Goal: Book appointment/travel/reservation

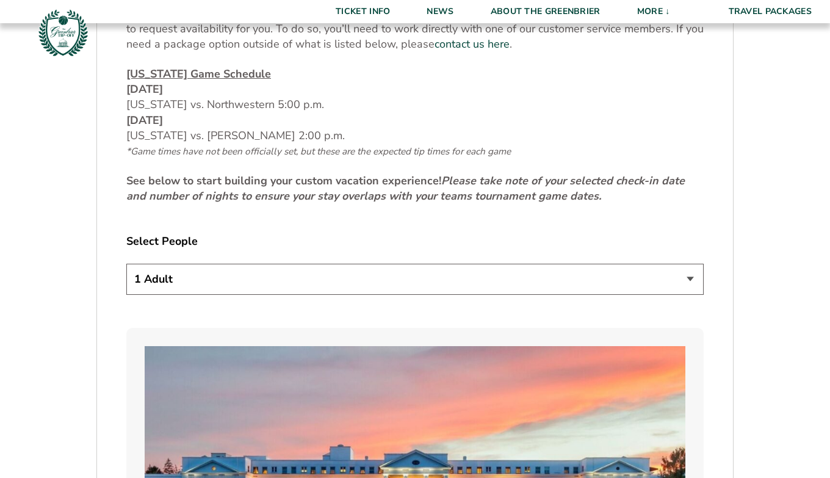
scroll to position [593, 0]
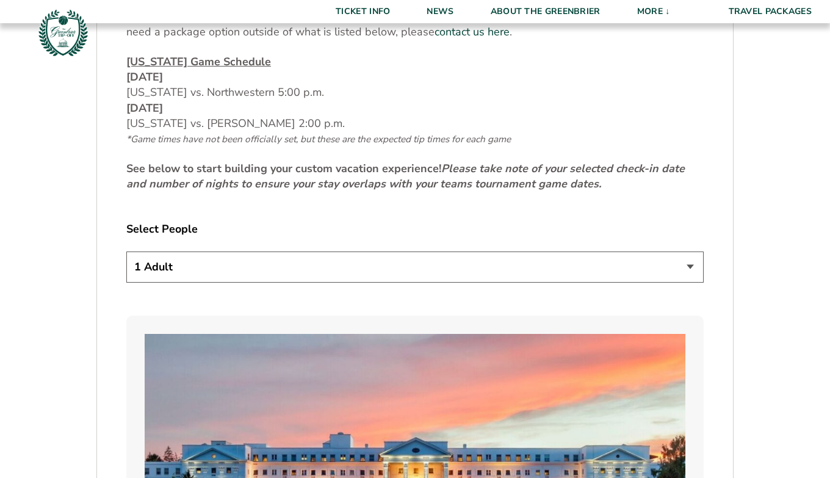
click at [351, 271] on select "1 Adult 2 Adults 3 Adults 4 Adults 2 Adults + 1 Child 2 Adults + 2 Children 2 A…" at bounding box center [414, 266] width 577 height 31
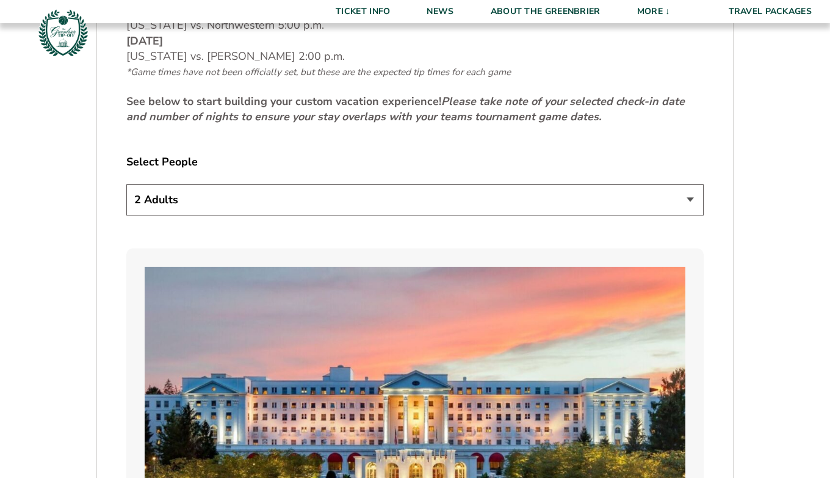
scroll to position [522, 0]
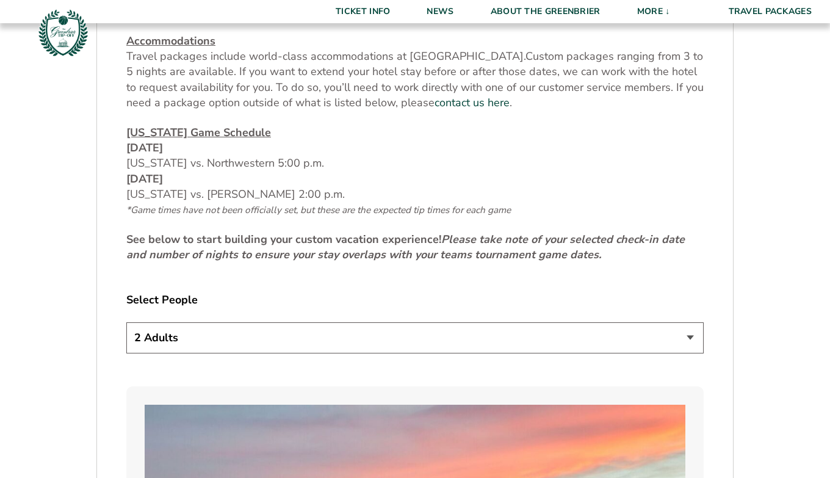
click at [245, 334] on select "1 Adult 2 Adults 3 Adults 4 Adults 2 Adults + 1 Child 2 Adults + 2 Children 2 A…" at bounding box center [414, 337] width 577 height 31
select select "1 Adult"
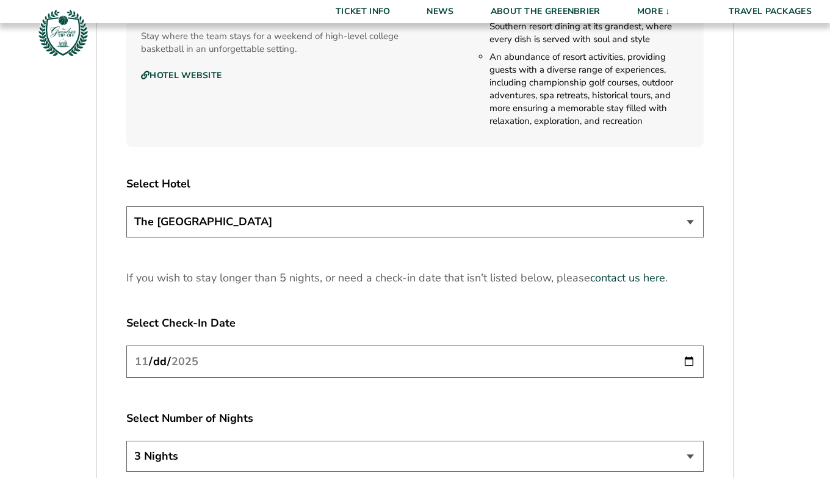
scroll to position [1425, 0]
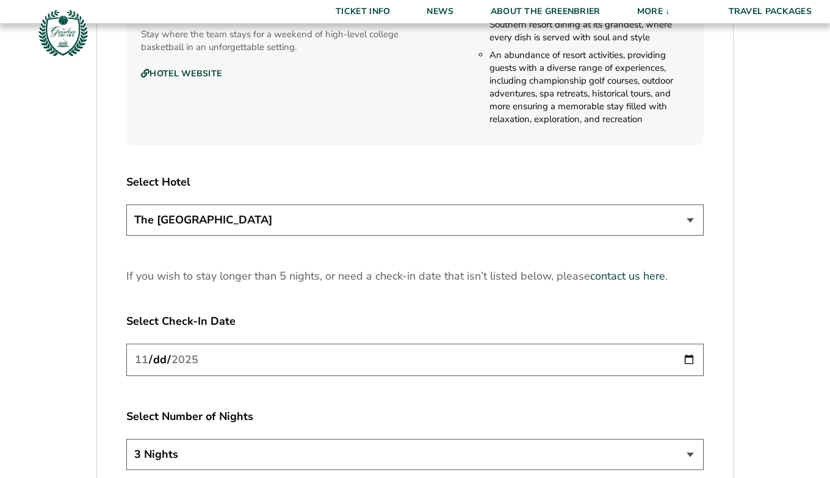
click at [310, 211] on select "The [GEOGRAPHIC_DATA]" at bounding box center [414, 219] width 577 height 31
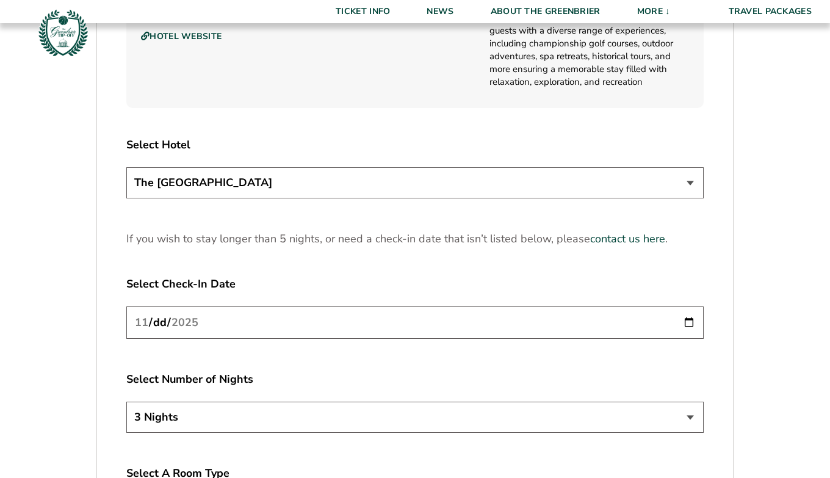
scroll to position [1512, 0]
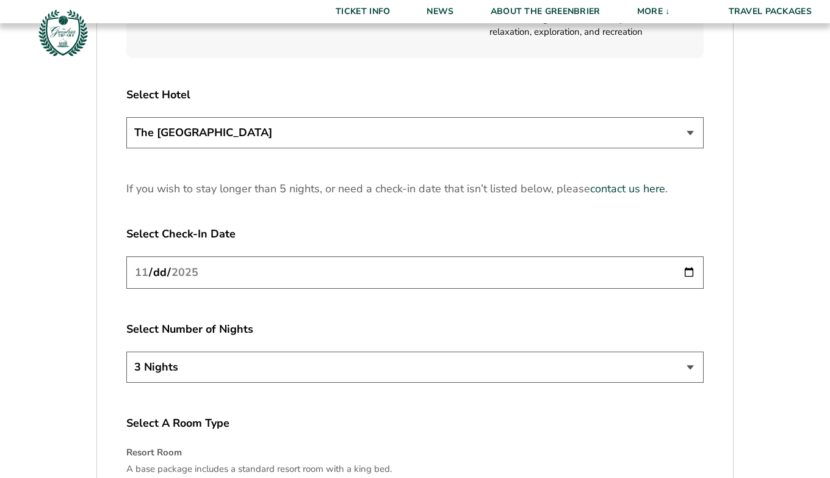
click at [266, 362] on select "3 Nights 4 Nights 5 Nights" at bounding box center [414, 366] width 577 height 31
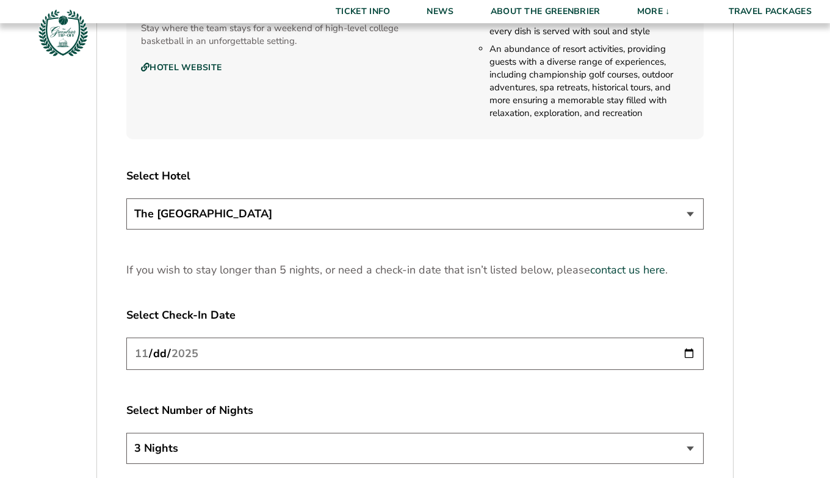
scroll to position [1431, 0]
click at [232, 459] on select "3 Nights 4 Nights 5 Nights" at bounding box center [414, 448] width 577 height 31
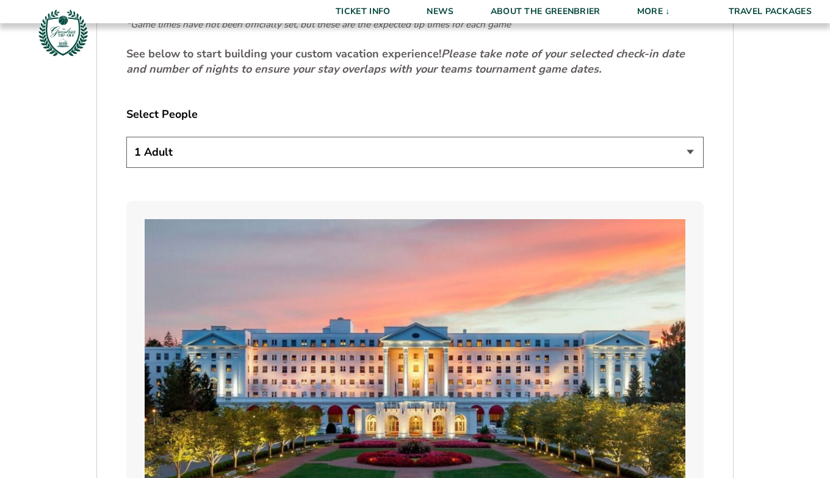
scroll to position [692, 0]
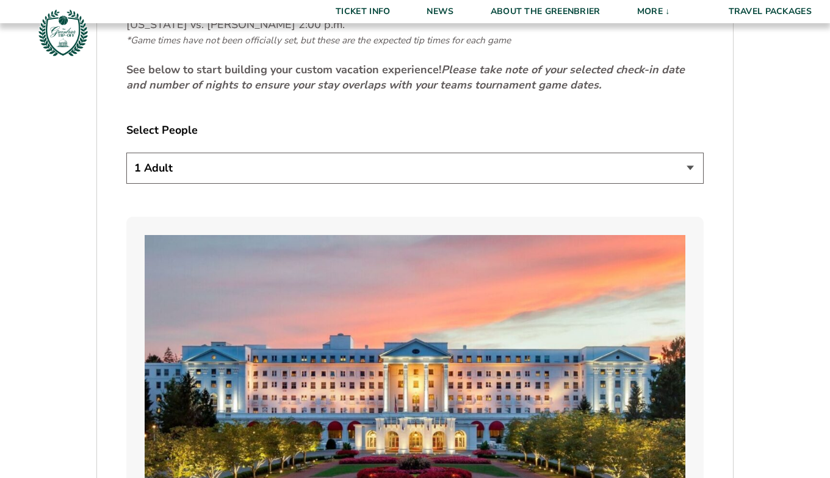
click at [188, 173] on select "1 Adult 2 Adults 3 Adults 4 Adults 2 Adults + 1 Child 2 Adults + 2 Children 2 A…" at bounding box center [414, 168] width 577 height 31
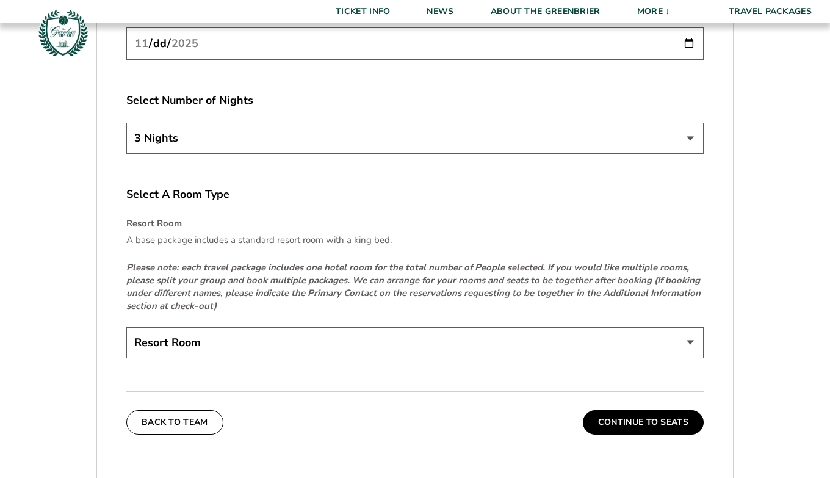
scroll to position [1761, 0]
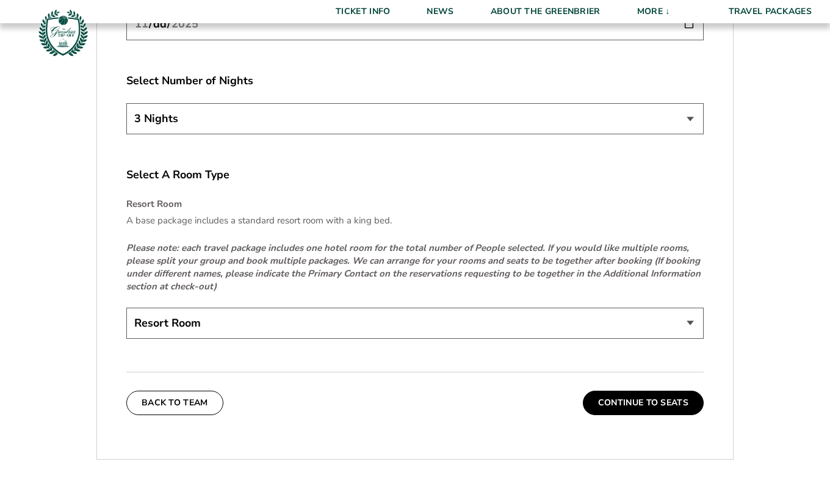
click at [395, 317] on select "Resort Room" at bounding box center [414, 322] width 577 height 31
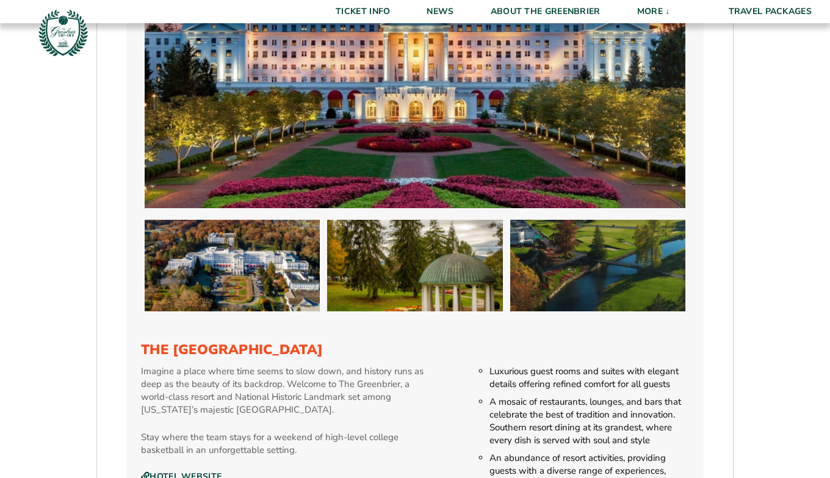
scroll to position [1088, 0]
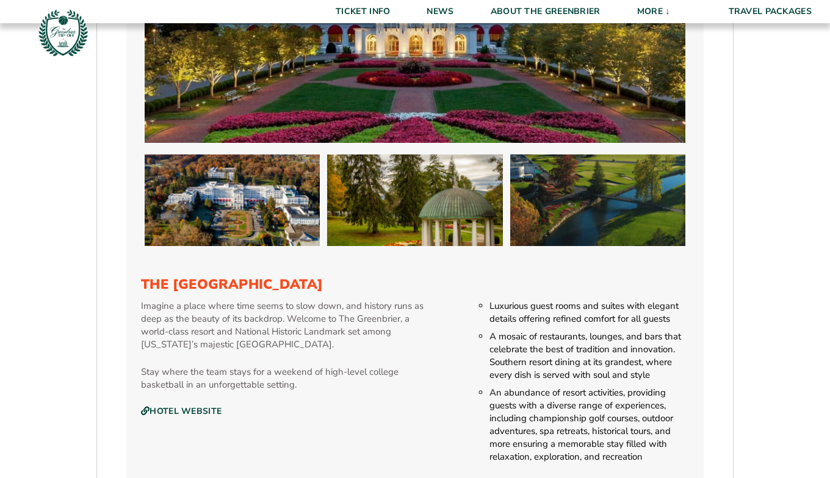
click at [265, 211] on img at bounding box center [232, 200] width 175 height 92
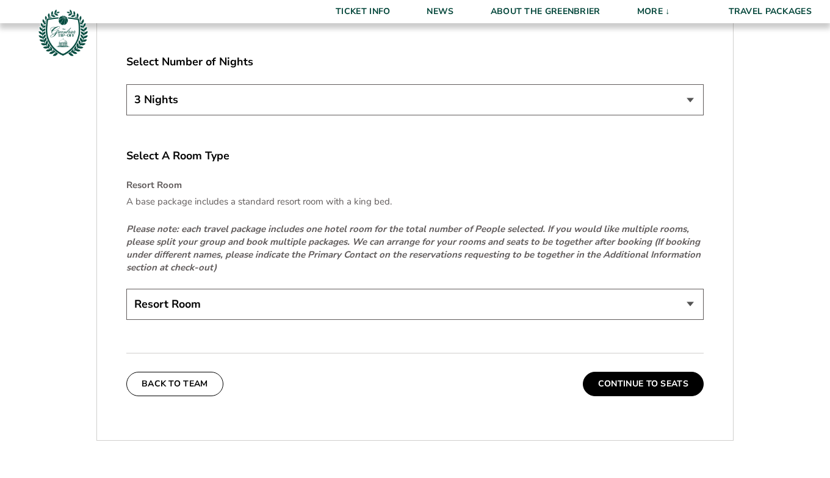
scroll to position [1760, 0]
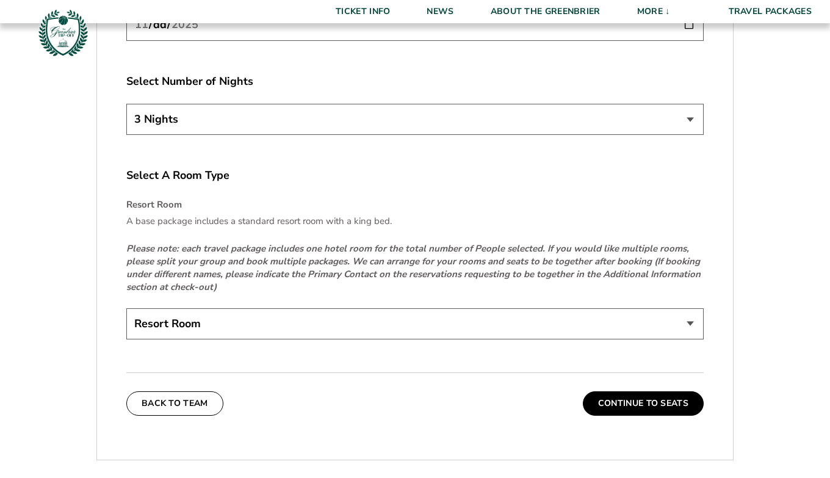
click at [376, 314] on select "Resort Room" at bounding box center [414, 323] width 577 height 31
click at [445, 218] on p "A base package includes a standard resort room with a king bed." at bounding box center [414, 221] width 577 height 13
click at [471, 272] on em "Please note: each travel package includes one hotel room for the total number o…" at bounding box center [413, 267] width 574 height 51
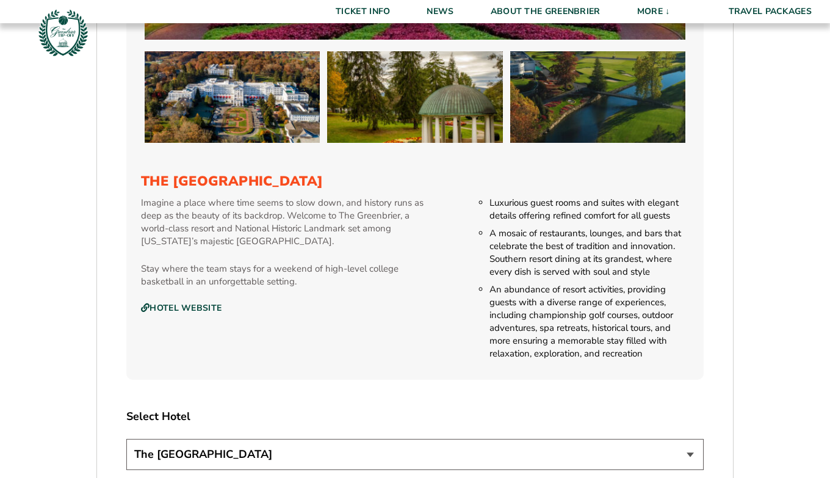
scroll to position [1205, 0]
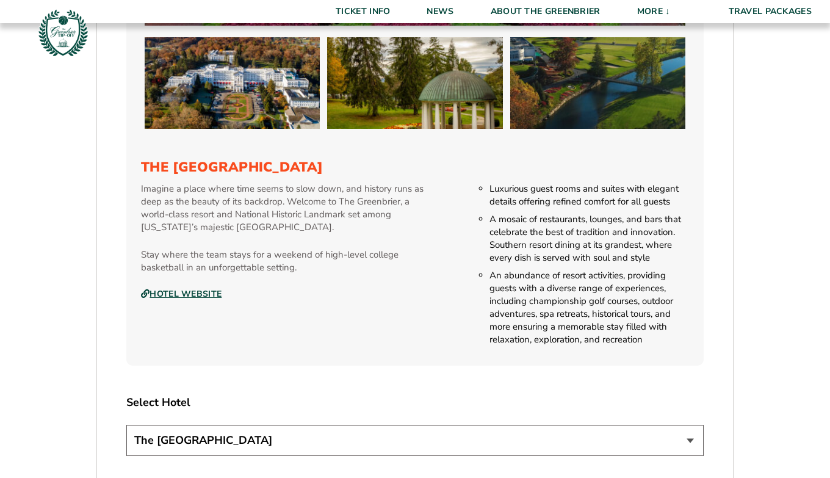
click at [171, 293] on link "Hotel Website" at bounding box center [181, 294] width 81 height 11
